Goal: Information Seeking & Learning: Learn about a topic

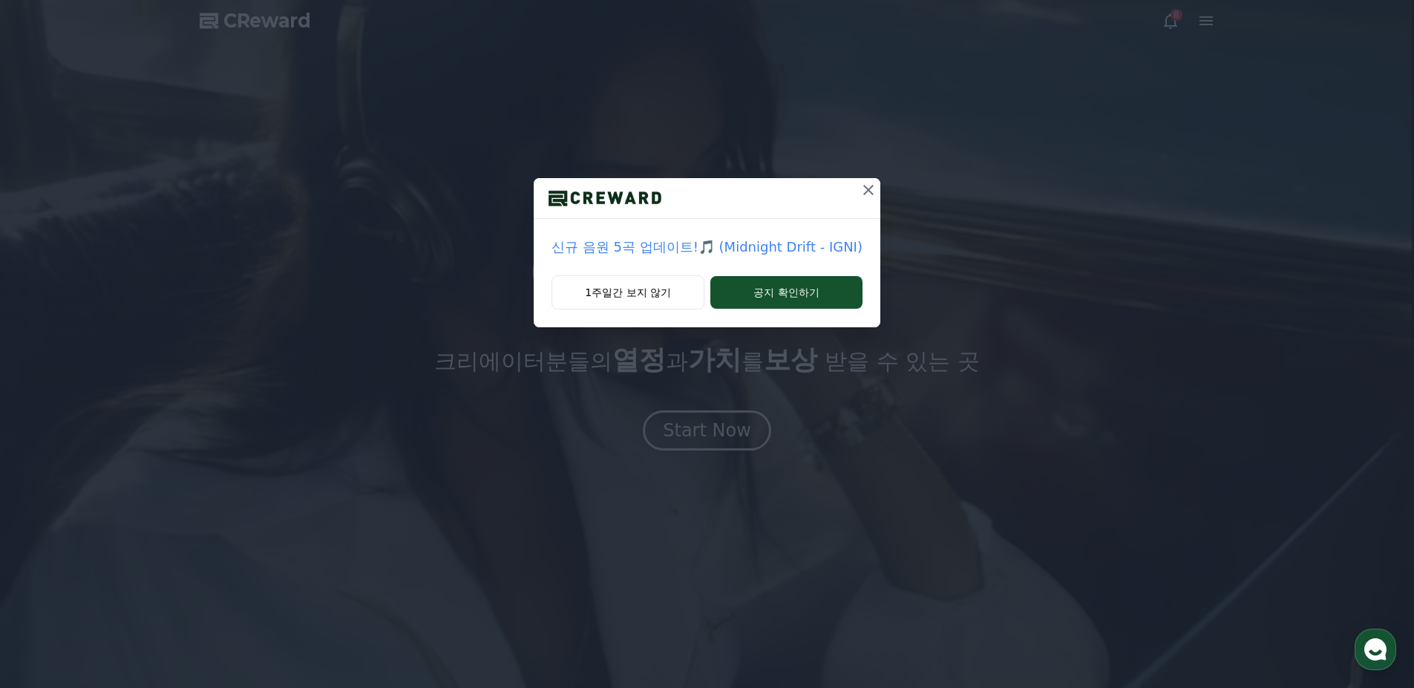
click at [791, 246] on p "신규 음원 5곡 업데이트!🎵 (Midnight Drift - IGNI)" at bounding box center [707, 247] width 311 height 21
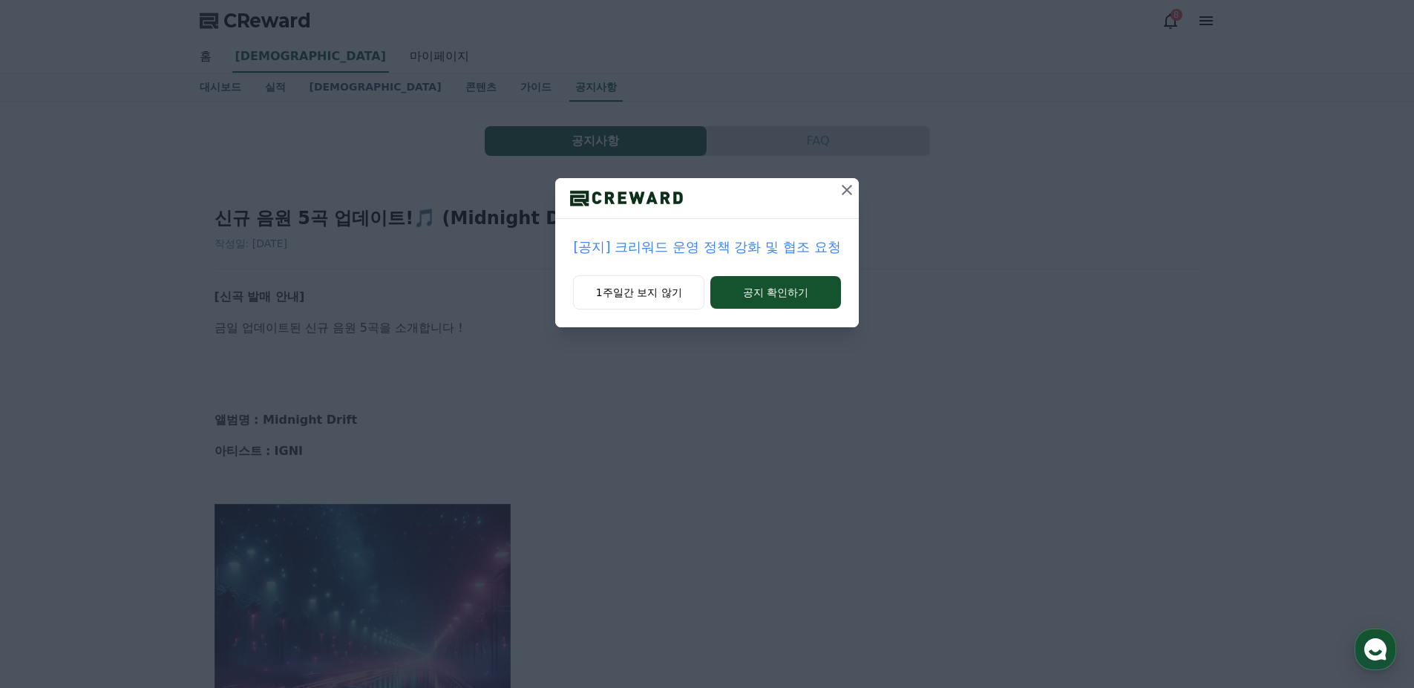
click at [842, 200] on button at bounding box center [847, 190] width 24 height 24
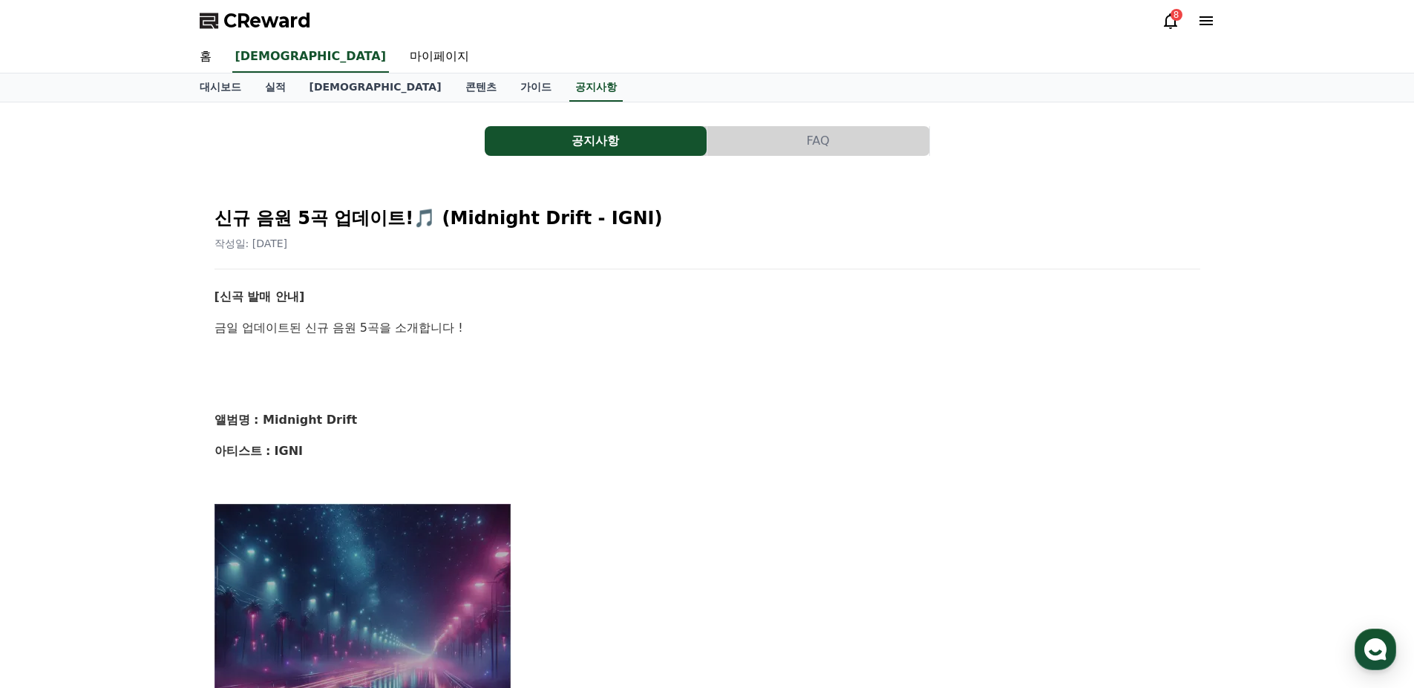
click at [1172, 18] on div "8" at bounding box center [1177, 15] width 12 height 12
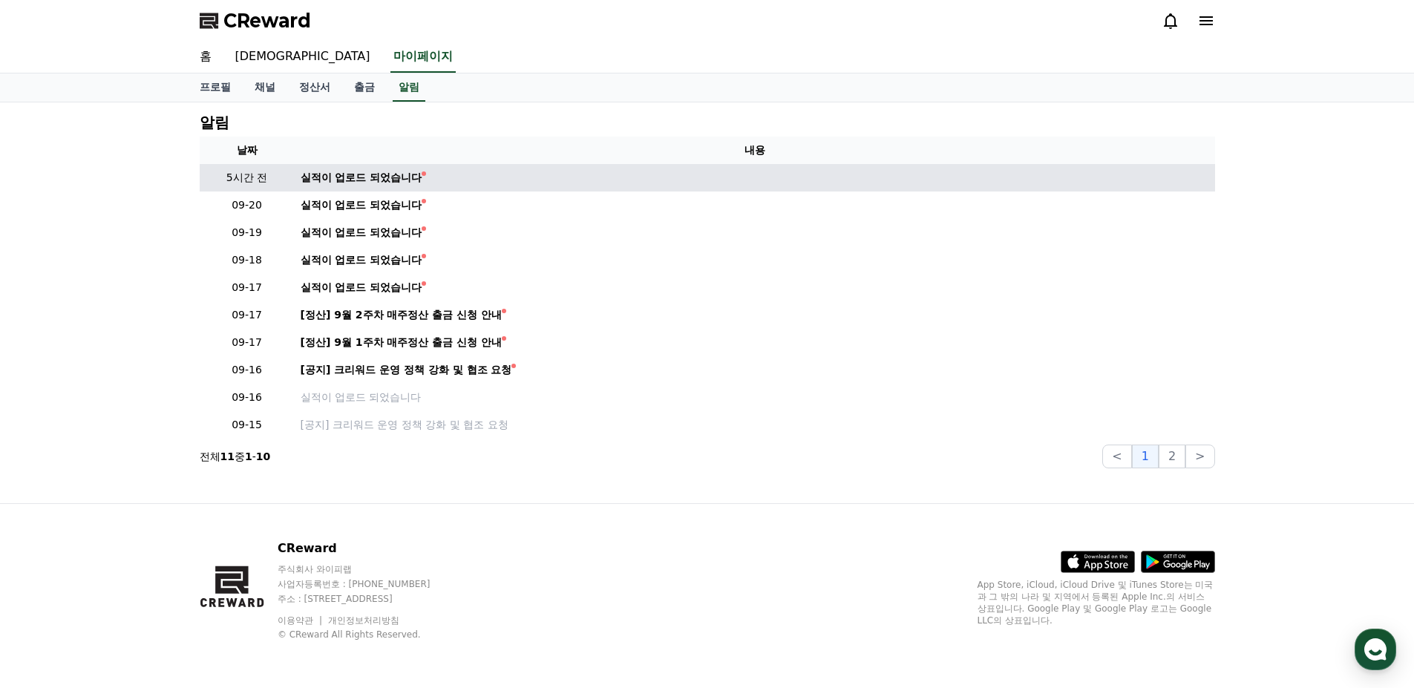
click at [367, 169] on td "실적이 업로드 되었습니다" at bounding box center [755, 177] width 920 height 27
click at [374, 176] on div "실적이 업로드 되었습니다" at bounding box center [362, 178] width 122 height 16
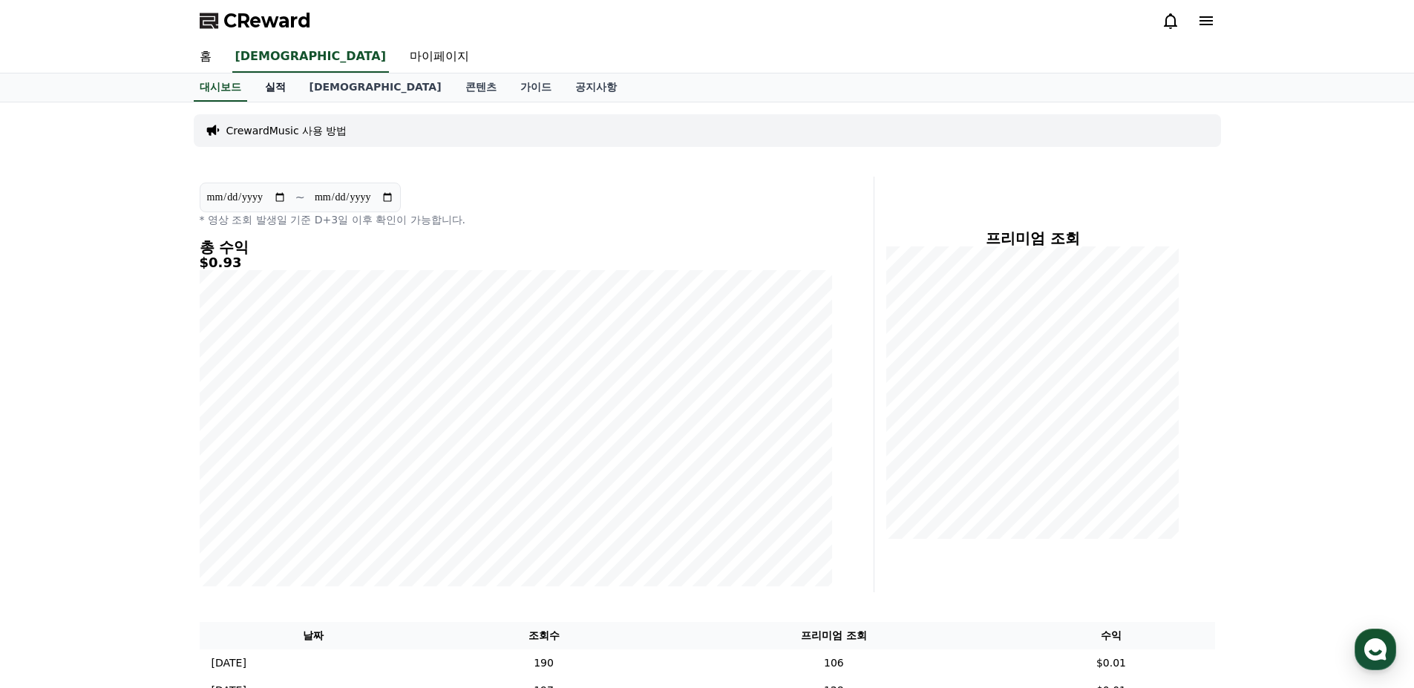
click at [284, 87] on link "실적" at bounding box center [275, 87] width 45 height 28
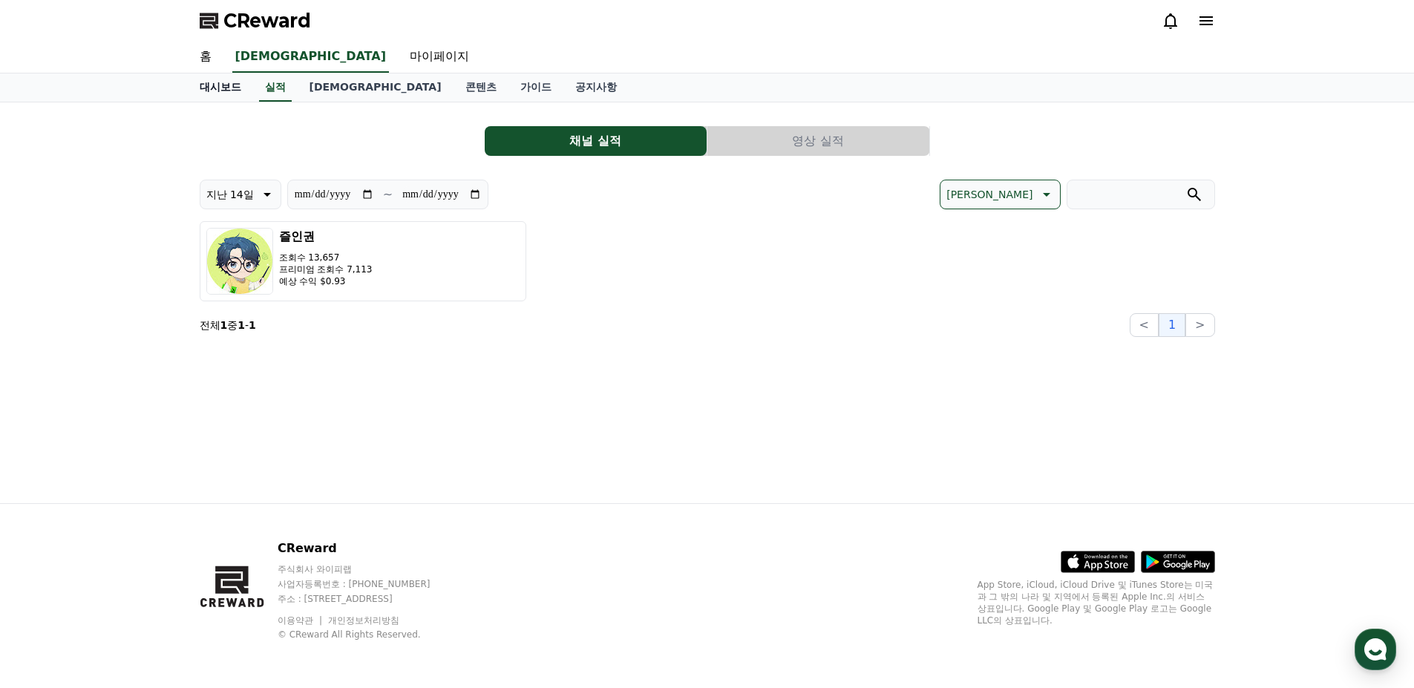
click at [215, 89] on link "대시보드" at bounding box center [220, 87] width 65 height 28
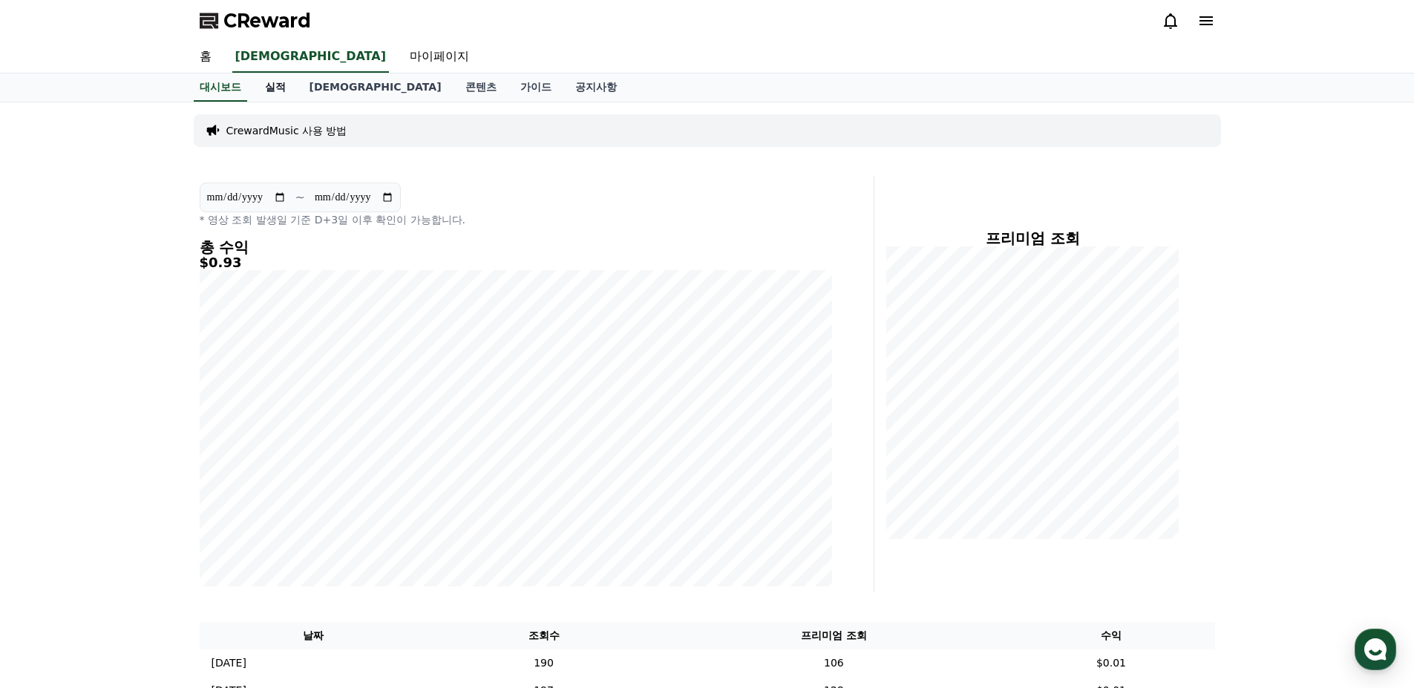
click at [278, 89] on link "실적" at bounding box center [275, 87] width 45 height 28
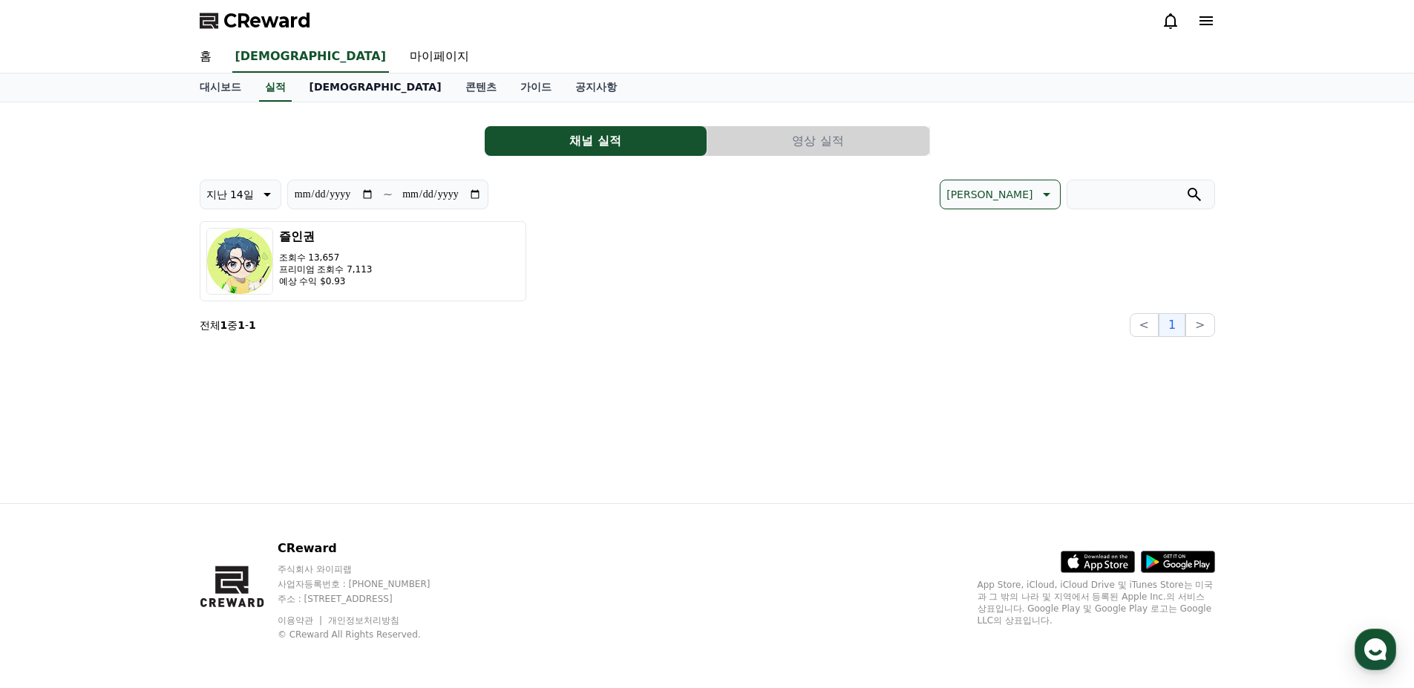
click at [333, 88] on link "[DEMOGRAPHIC_DATA]" at bounding box center [376, 87] width 156 height 28
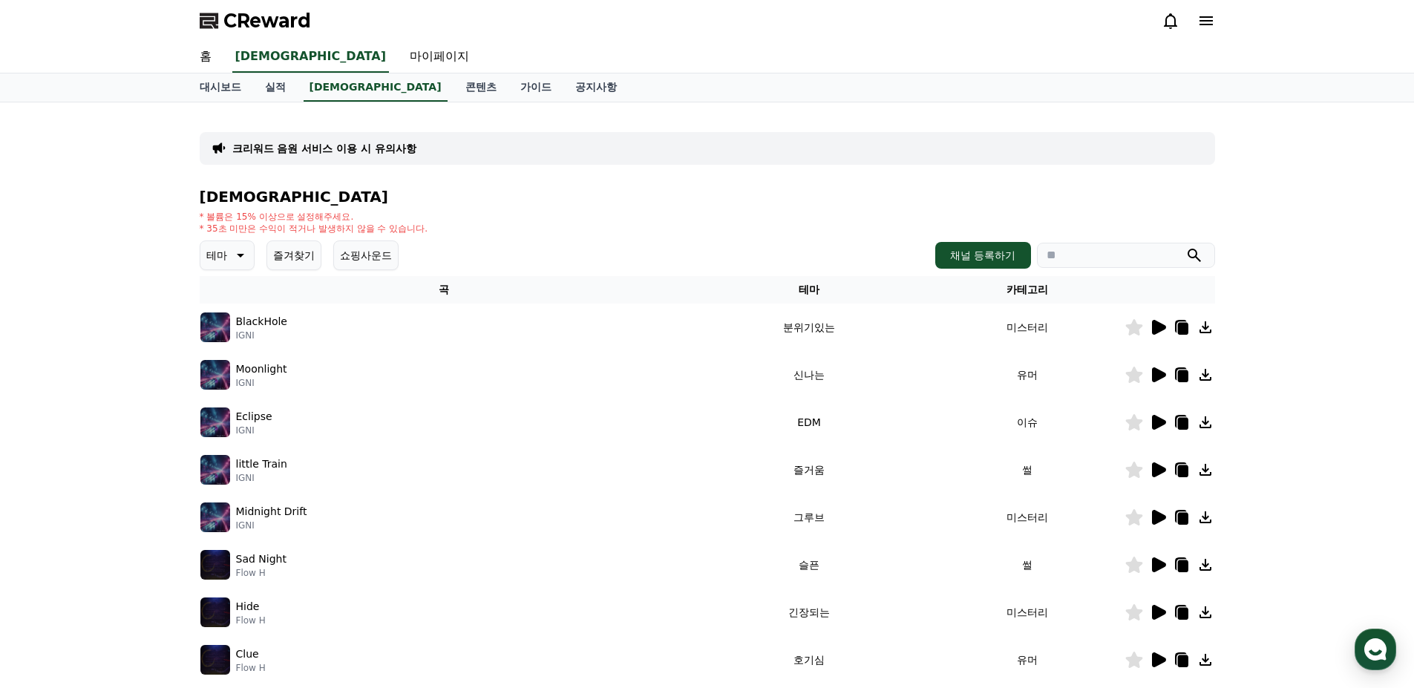
drag, startPoint x: 193, startPoint y: 265, endPoint x: 217, endPoint y: 258, distance: 25.6
click at [192, 264] on div "크리워드 음원 서비스 이용 시 유의사항 음원 * 볼륨은 15% 이상으로 설정해주세요. * 35초 미만은 수익이 적거나 발생하지 않을 수 있습니…" at bounding box center [707, 461] width 1039 height 718
click at [238, 252] on icon at bounding box center [239, 255] width 18 height 18
click at [240, 341] on button "환상적인" at bounding box center [228, 333] width 53 height 33
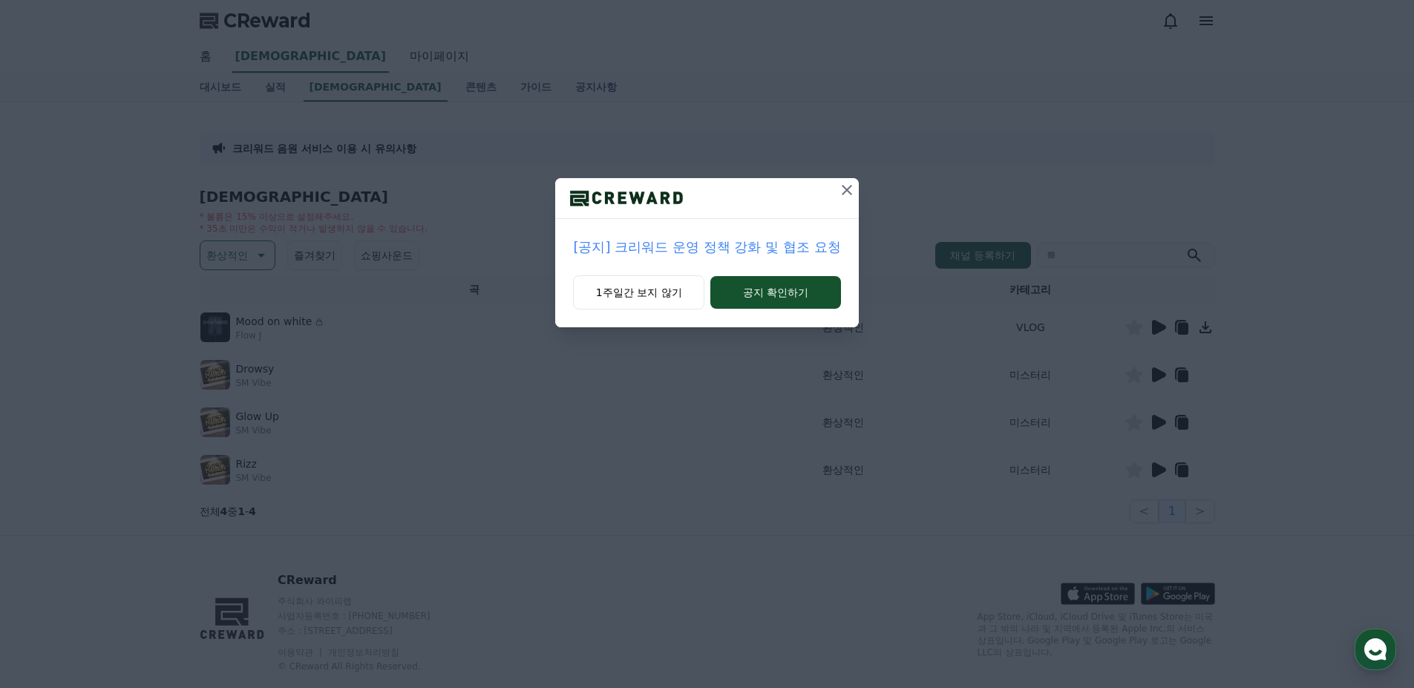
click at [848, 189] on icon at bounding box center [847, 190] width 10 height 10
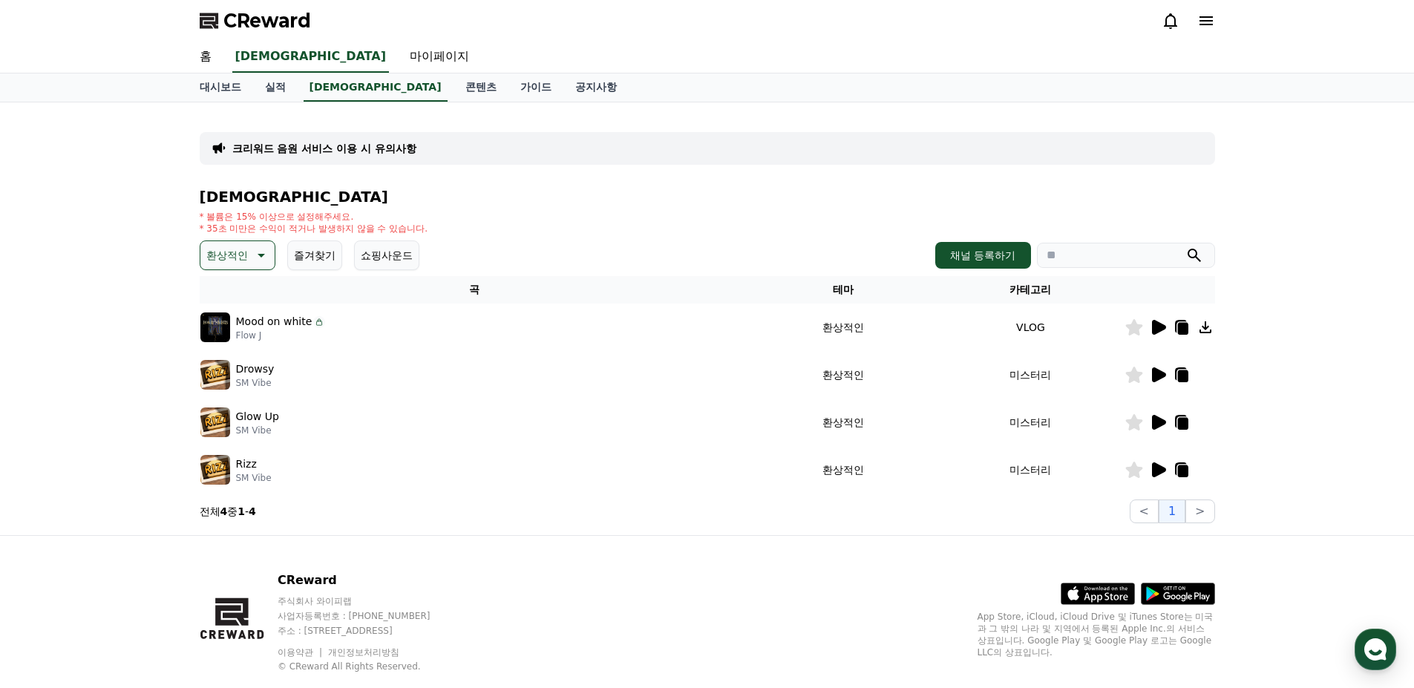
click at [1158, 321] on icon at bounding box center [1158, 327] width 18 height 18
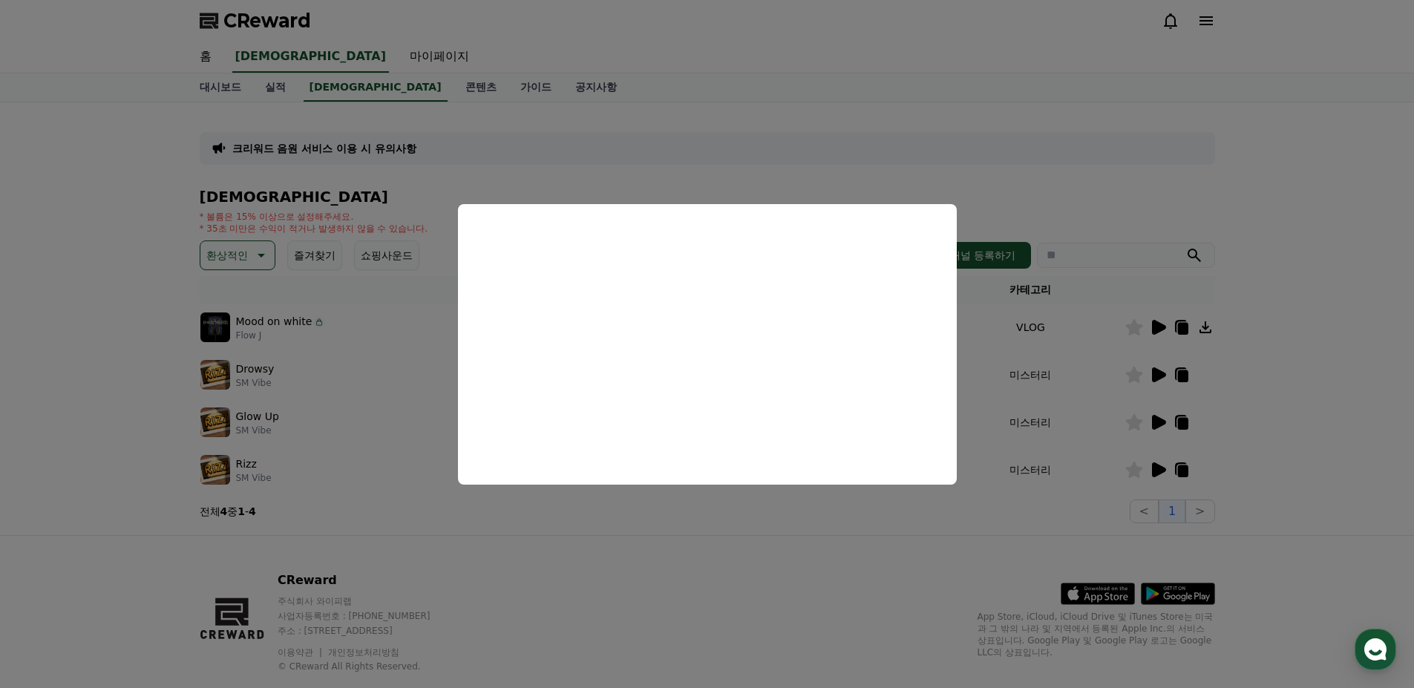
click at [752, 571] on button "close modal" at bounding box center [707, 344] width 1414 height 688
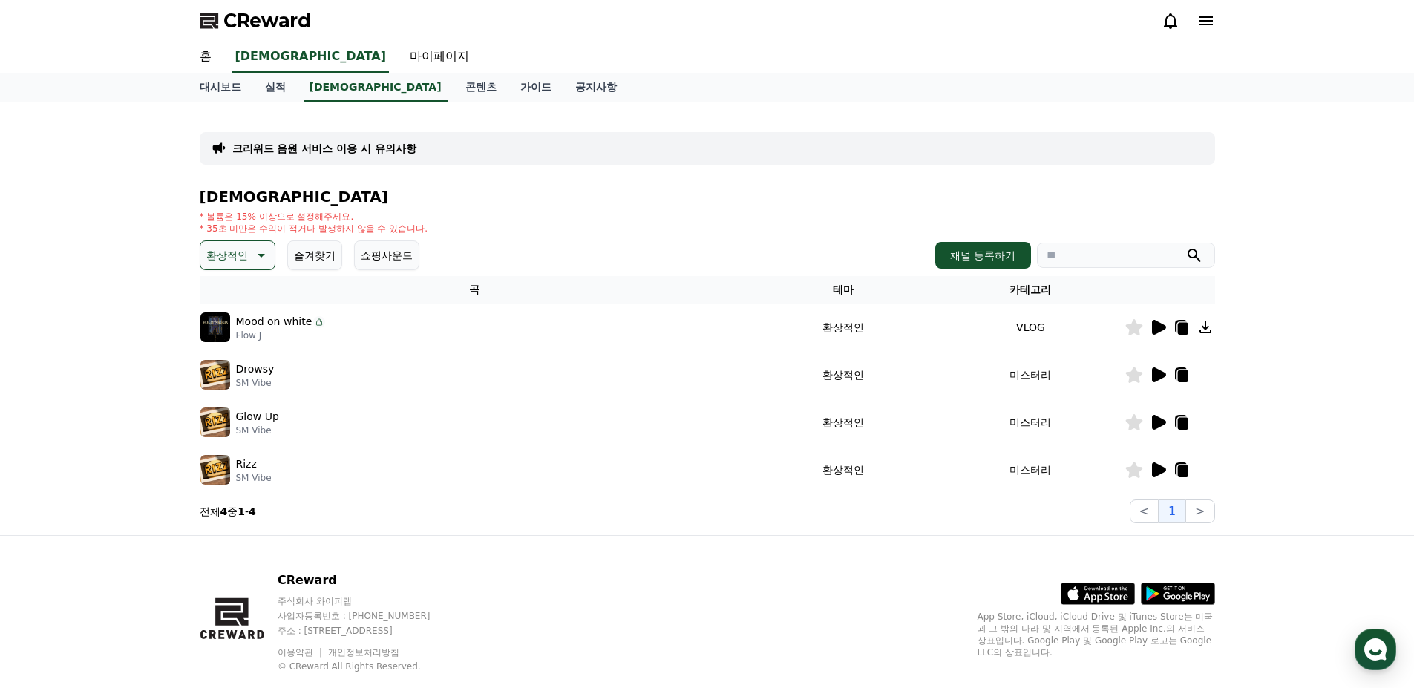
click at [1179, 332] on icon at bounding box center [1182, 329] width 10 height 12
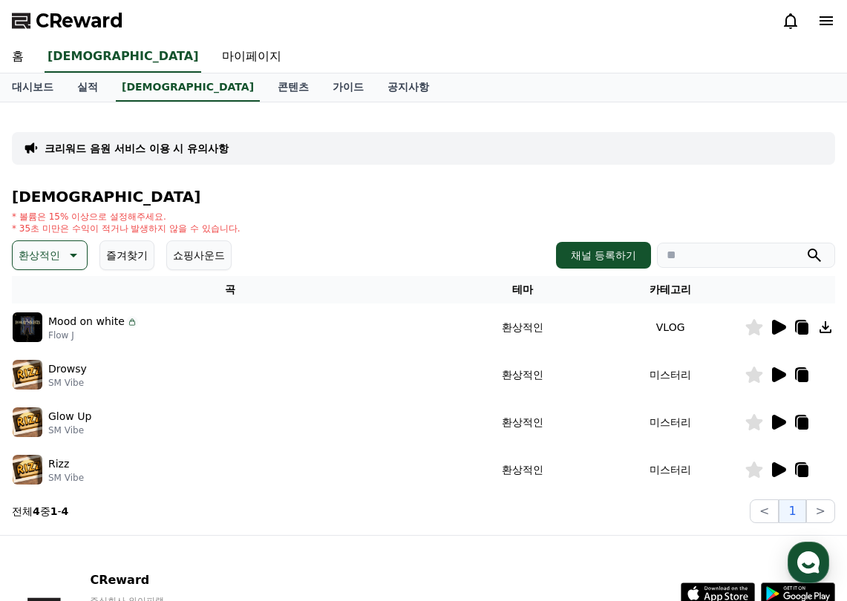
click at [806, 327] on icon at bounding box center [803, 329] width 10 height 12
click at [665, 128] on div "크리워드 음원 서비스 이용 시 유의사항 음원 * 볼륨은 15% 이상으로 설정해주세요. * 35초 미만은 수익이 적거나 발생하지 않을 수 있습니…" at bounding box center [423, 318] width 823 height 409
